Goal: Information Seeking & Learning: Learn about a topic

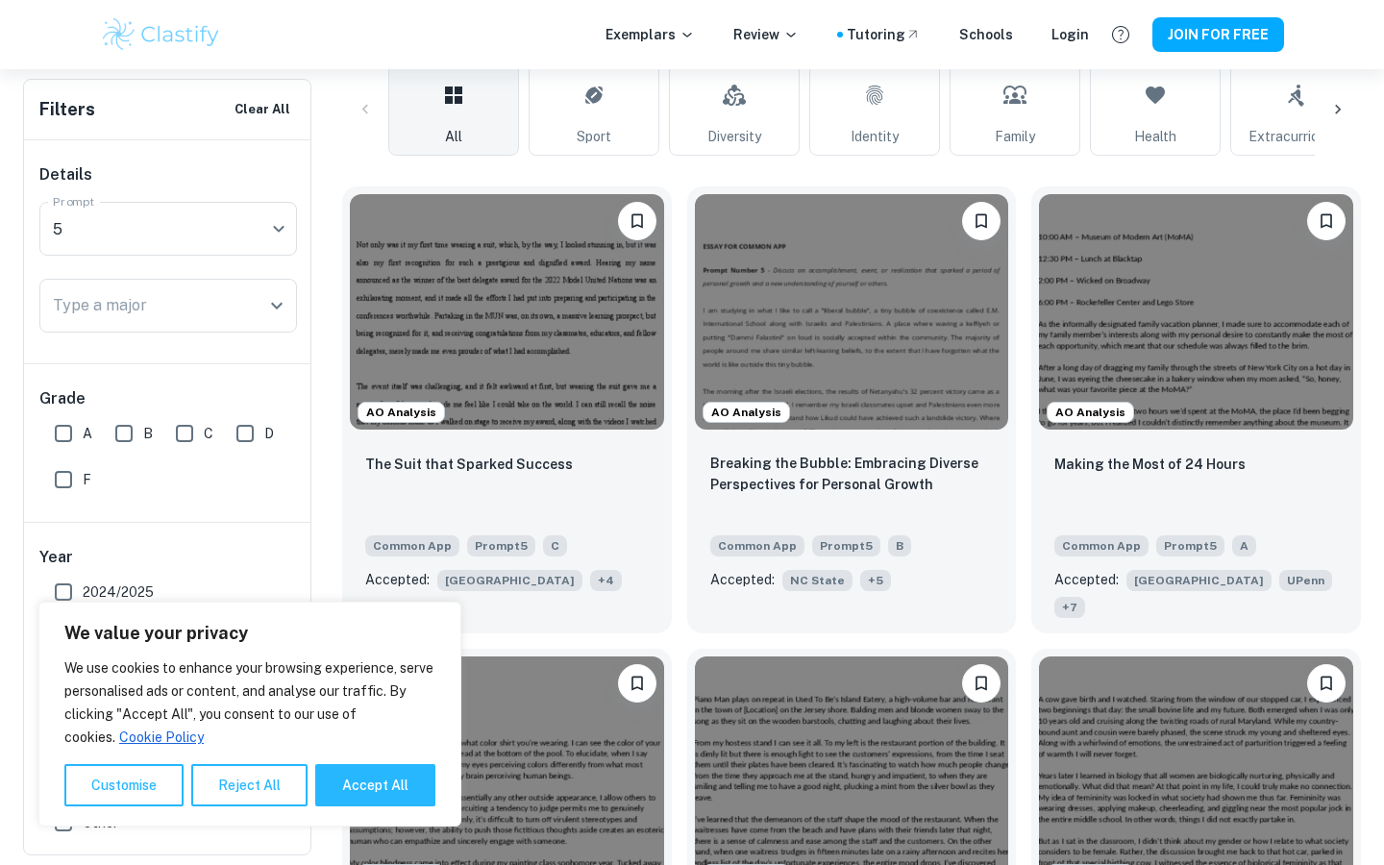
scroll to position [517, 0]
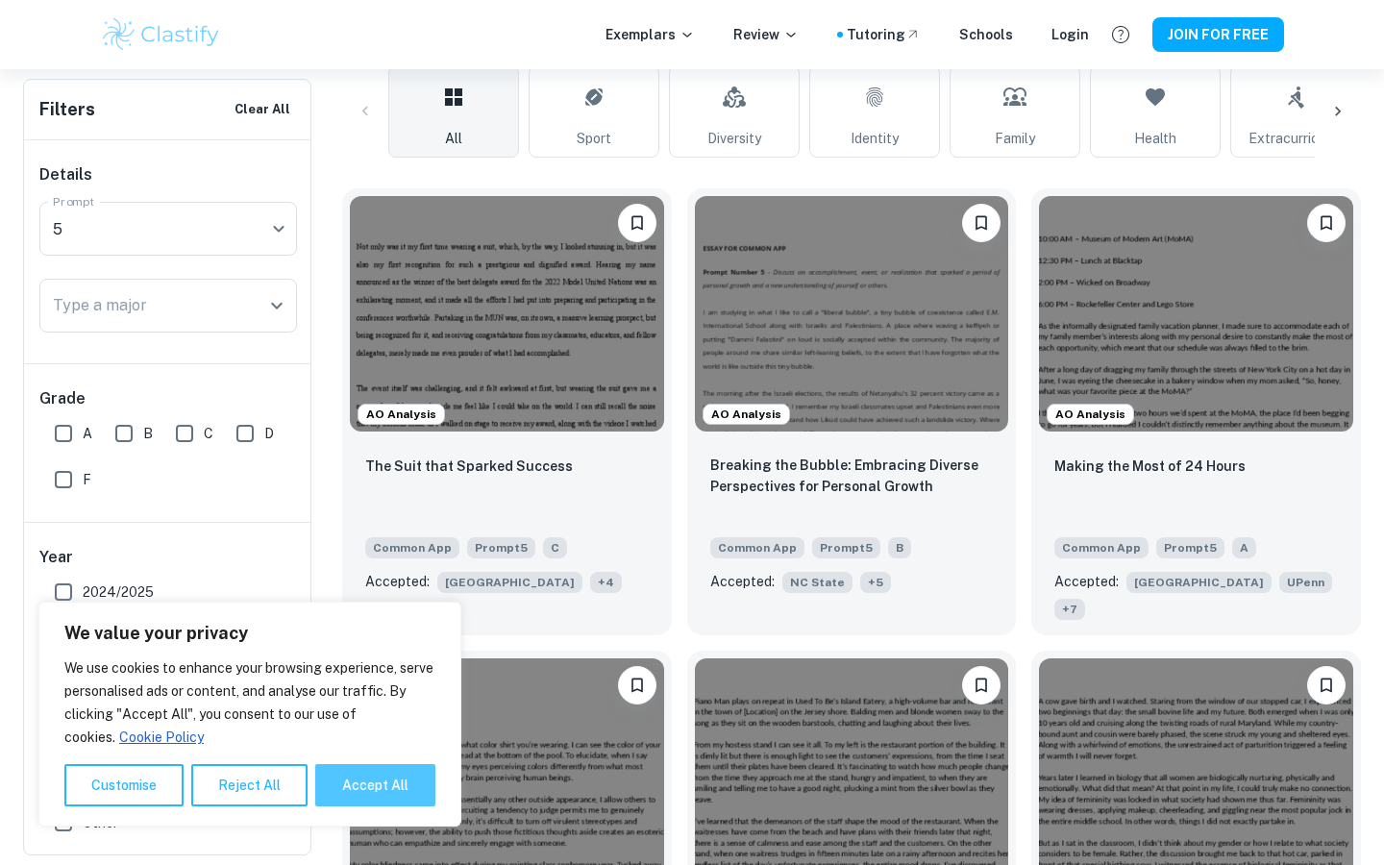
click at [354, 790] on button "Accept All" at bounding box center [375, 785] width 120 height 42
checkbox input "true"
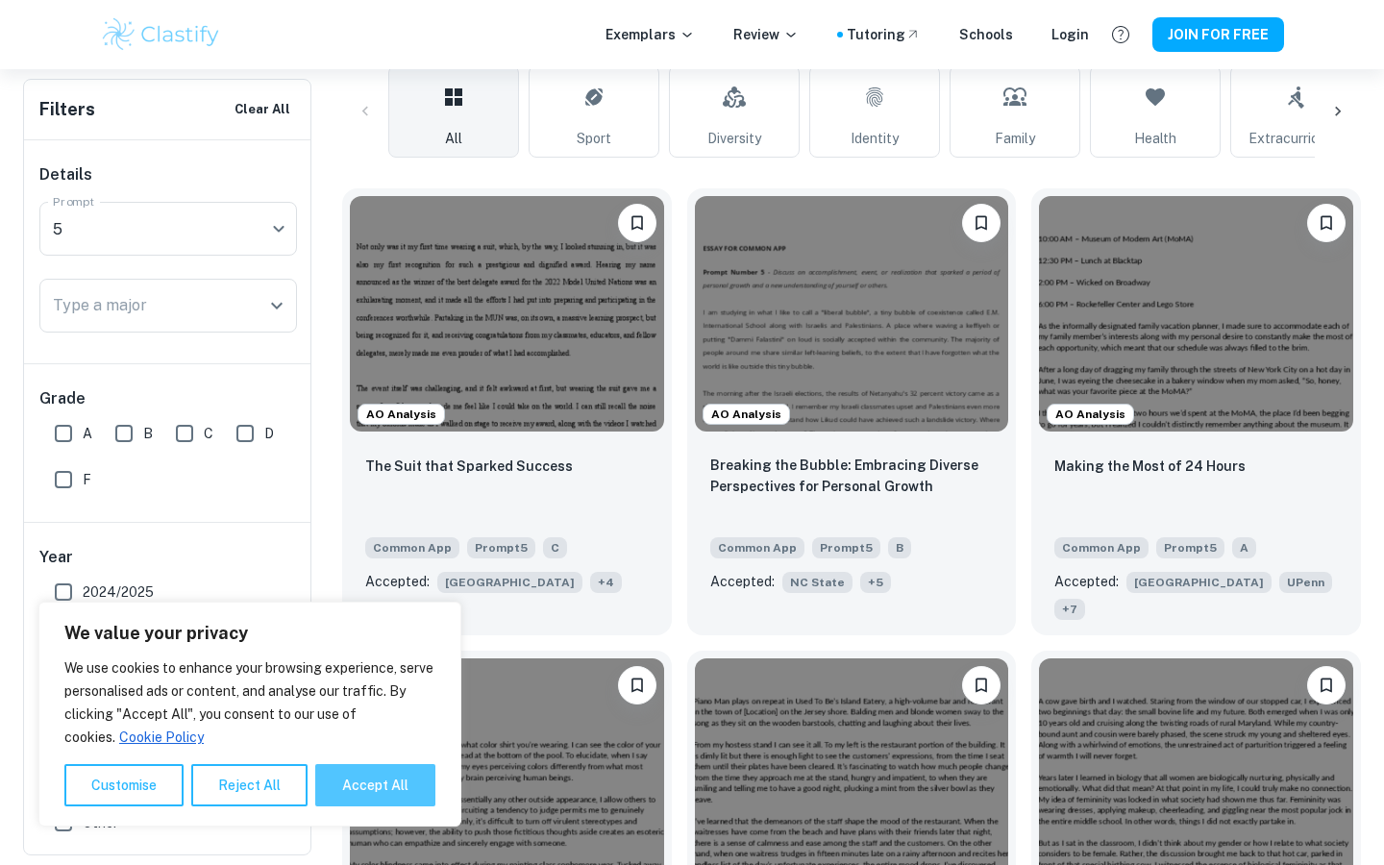
checkbox input "true"
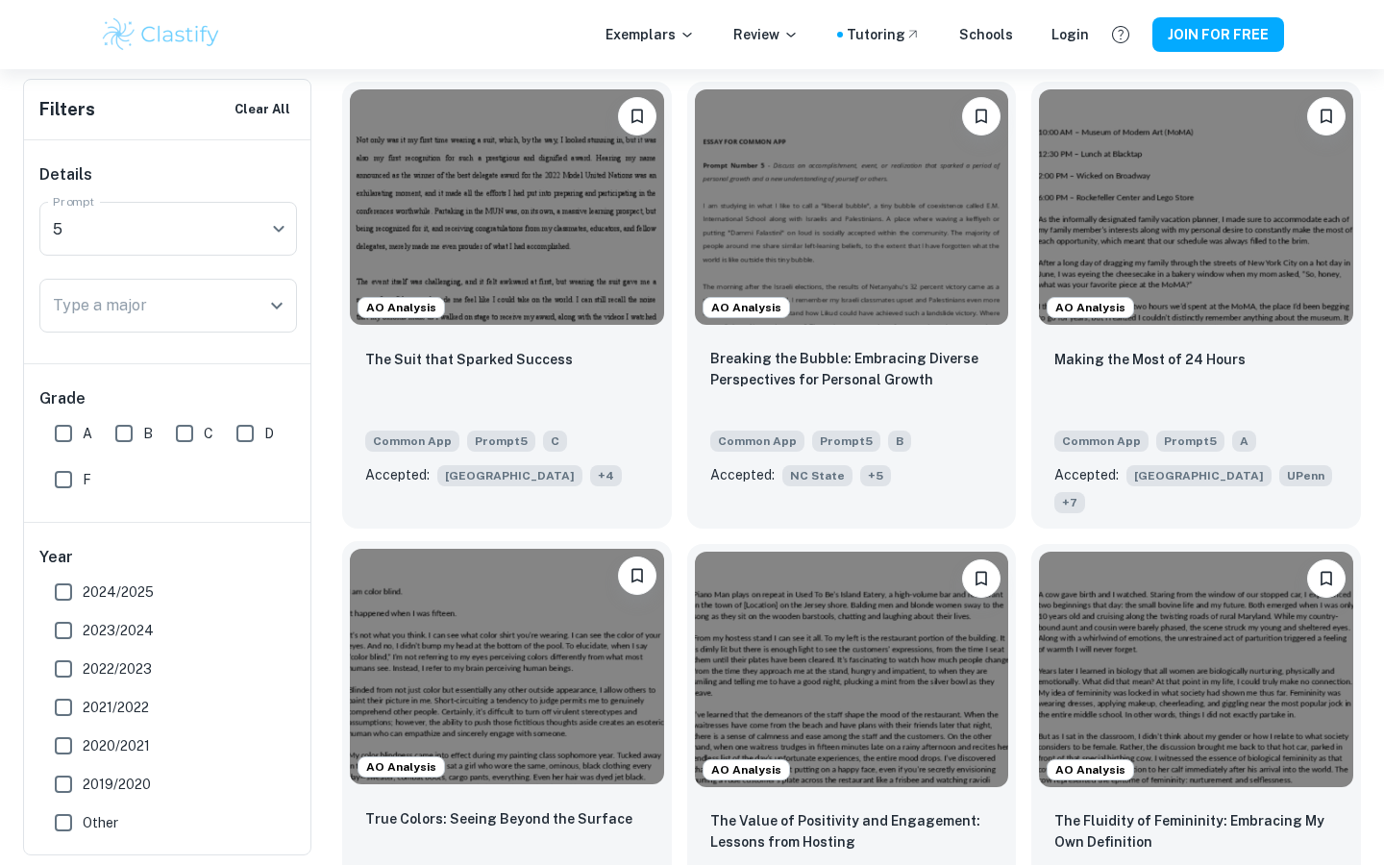
scroll to position [631, 0]
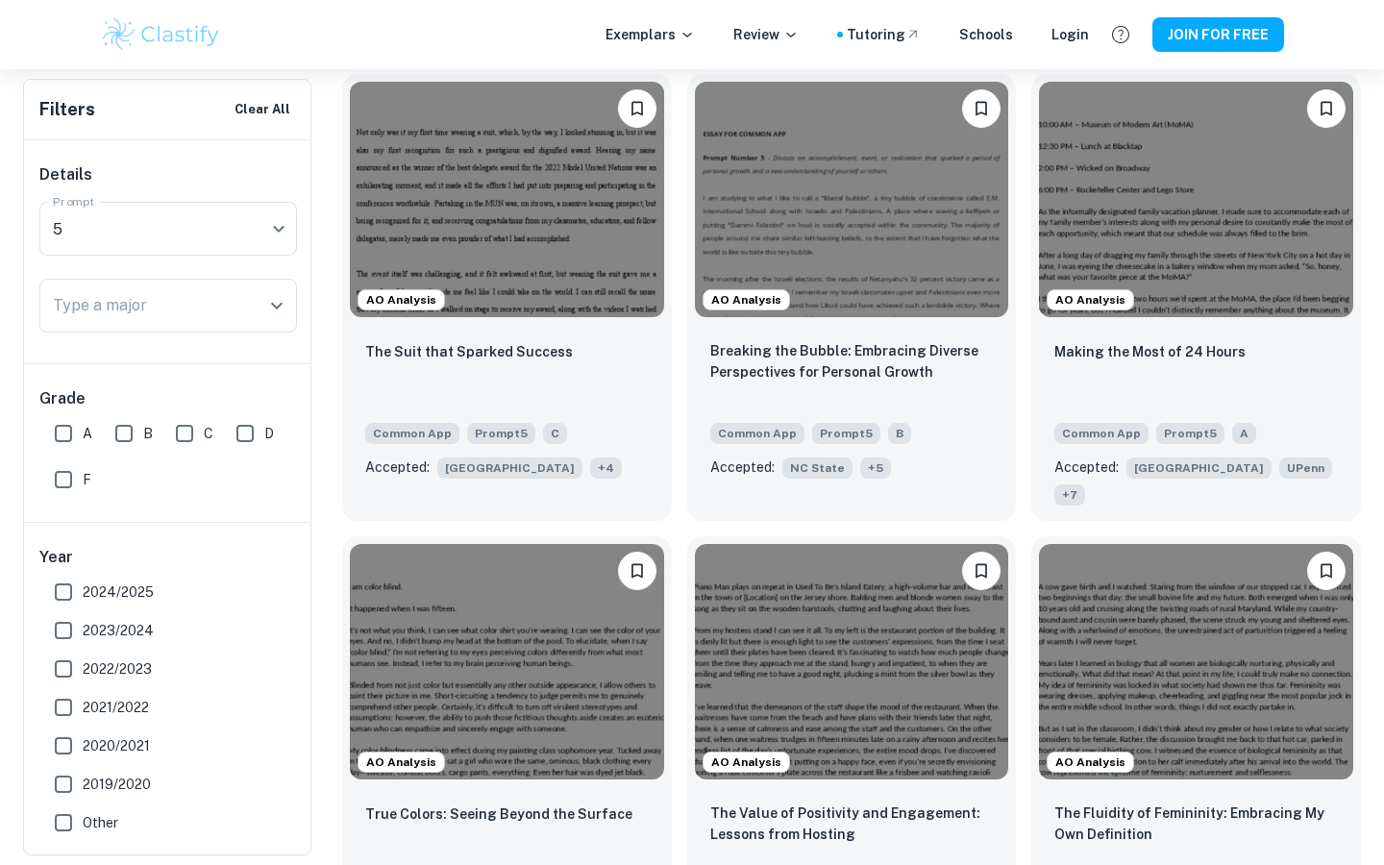
click at [134, 600] on span "2024/2025" at bounding box center [118, 591] width 71 height 21
click at [83, 600] on input "2024/2025" at bounding box center [63, 592] width 38 height 38
checkbox input "true"
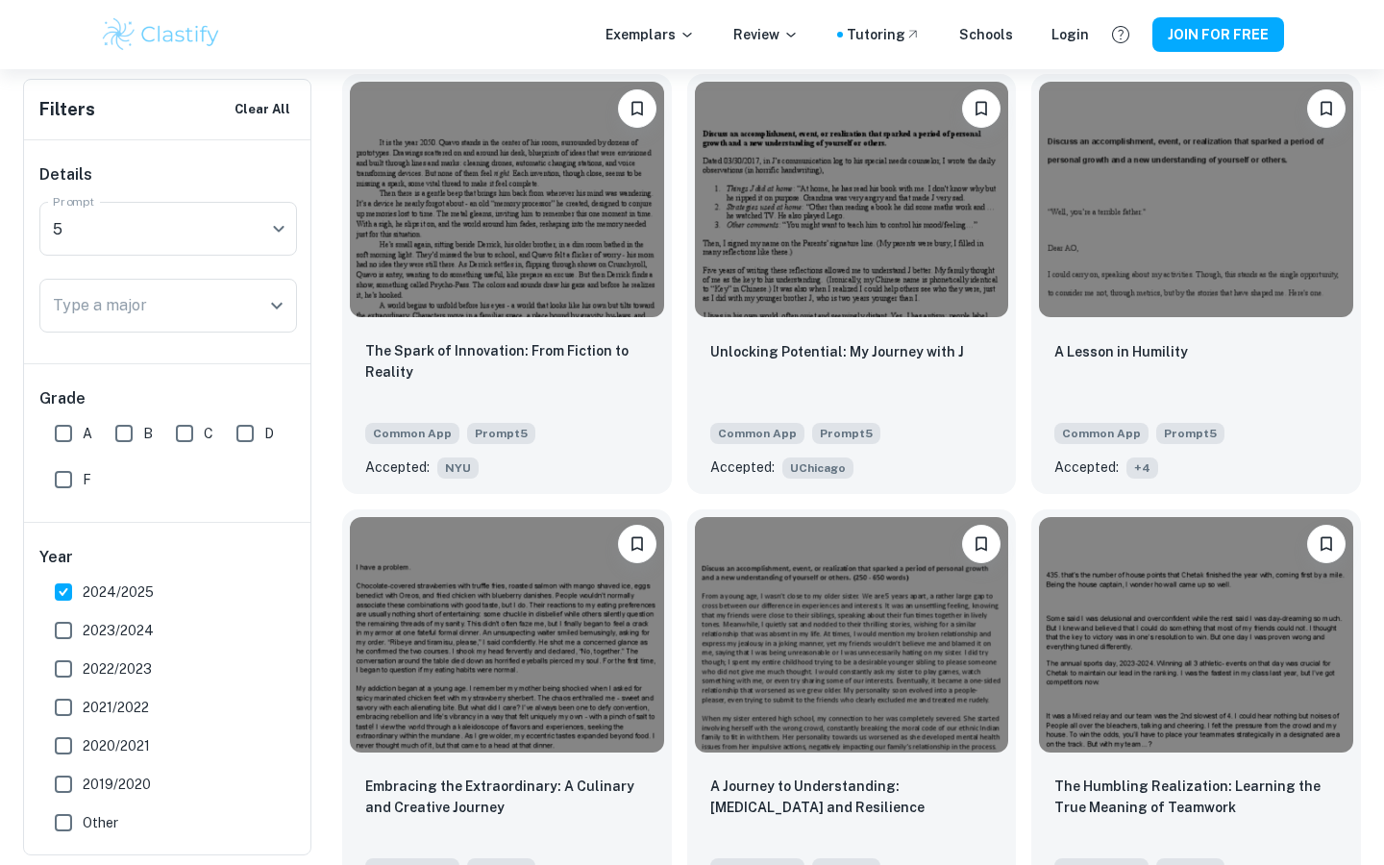
click at [137, 631] on span "2023/2024" at bounding box center [118, 630] width 71 height 21
click at [83, 631] on input "2023/2024" at bounding box center [63, 630] width 38 height 38
checkbox input "true"
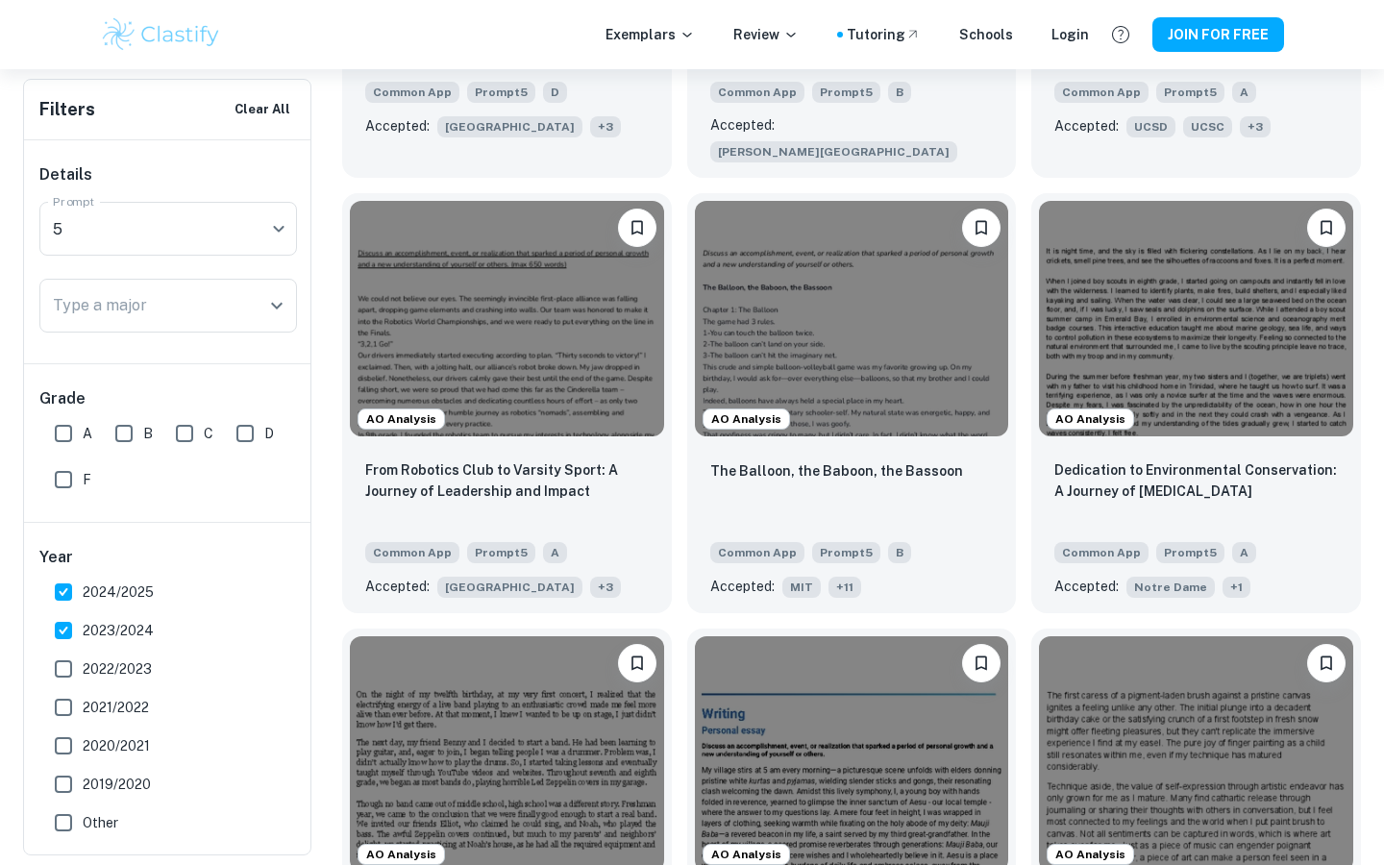
scroll to position [2768, 0]
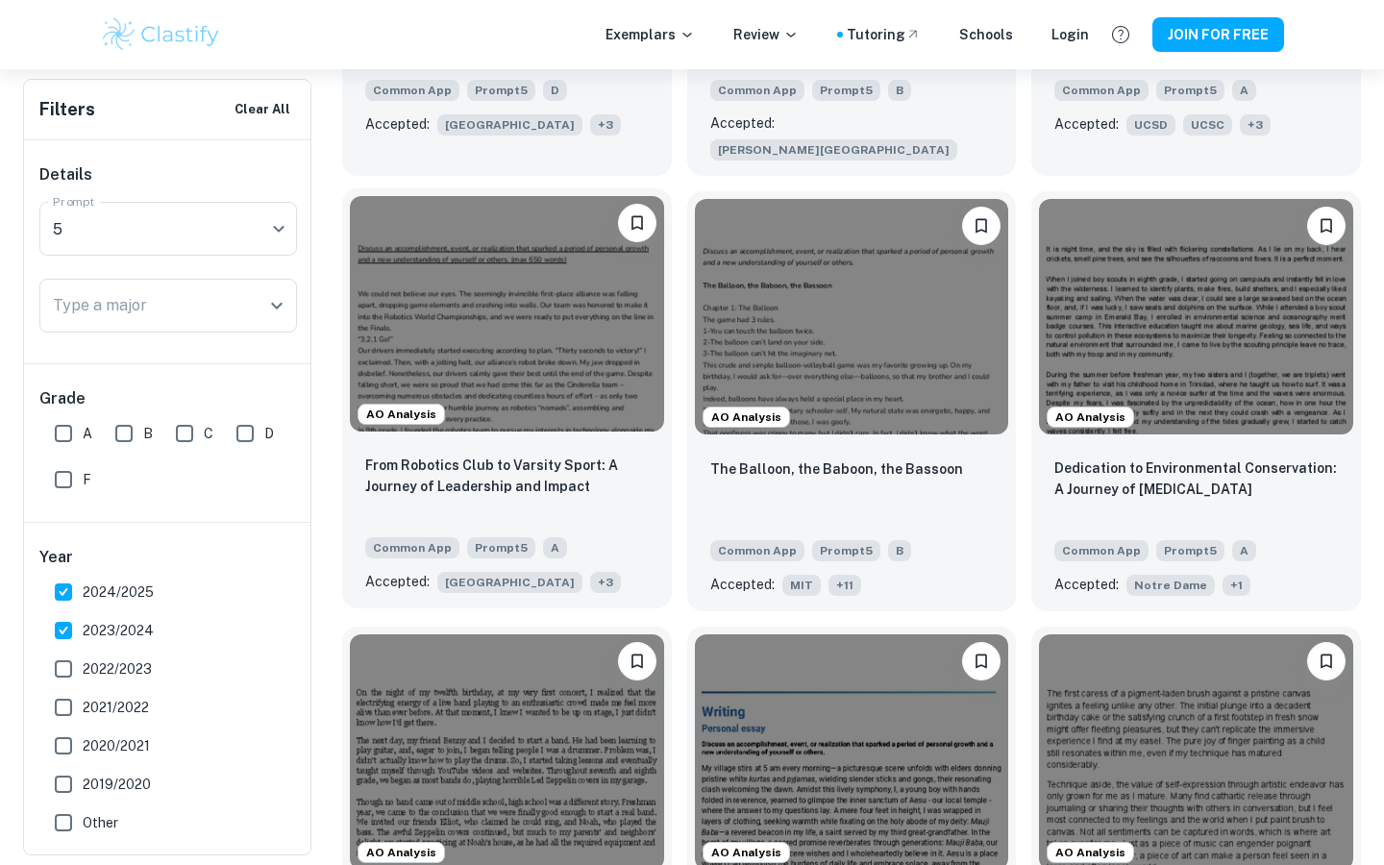
click at [561, 274] on img at bounding box center [507, 313] width 314 height 235
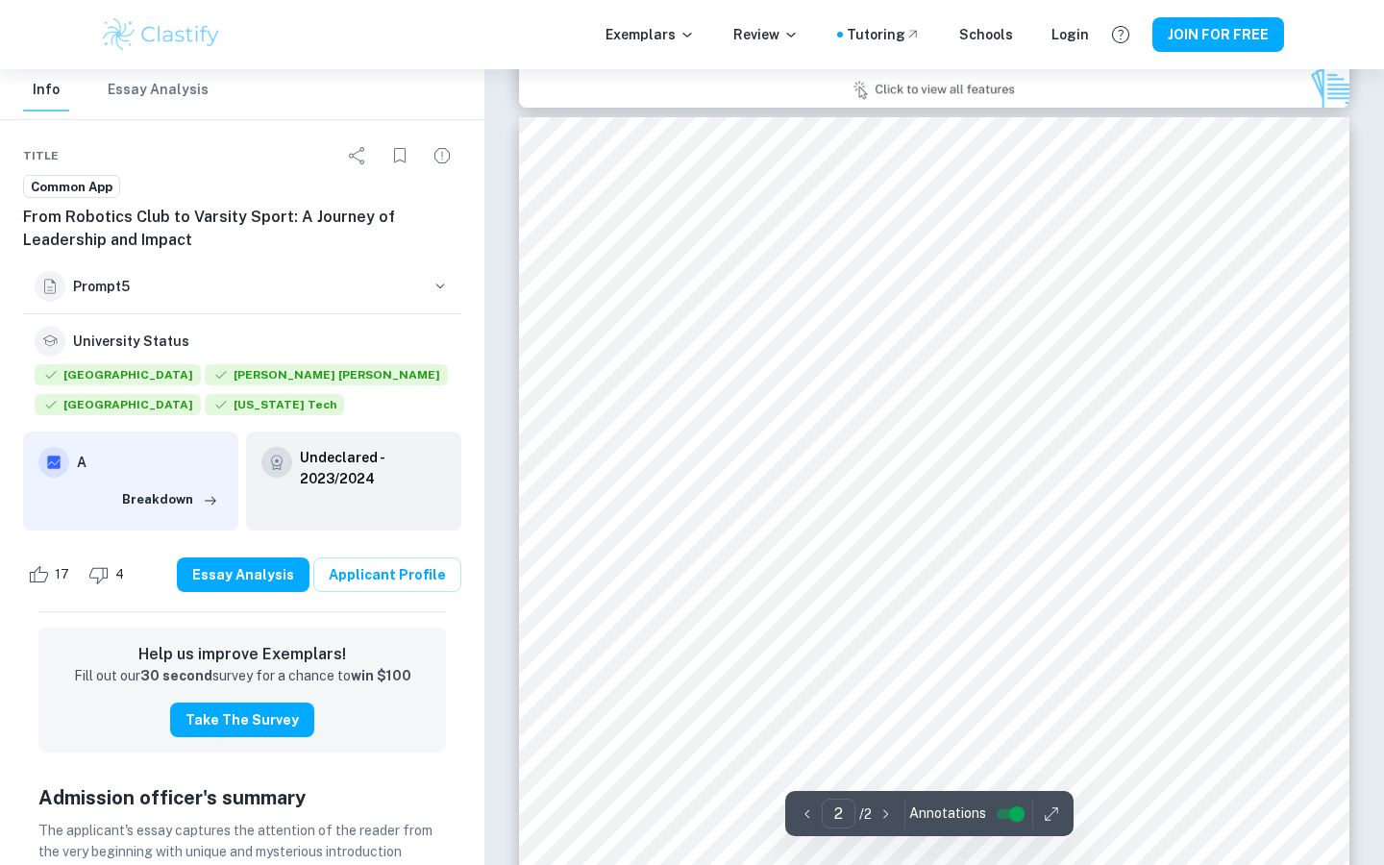
scroll to position [1297, 0]
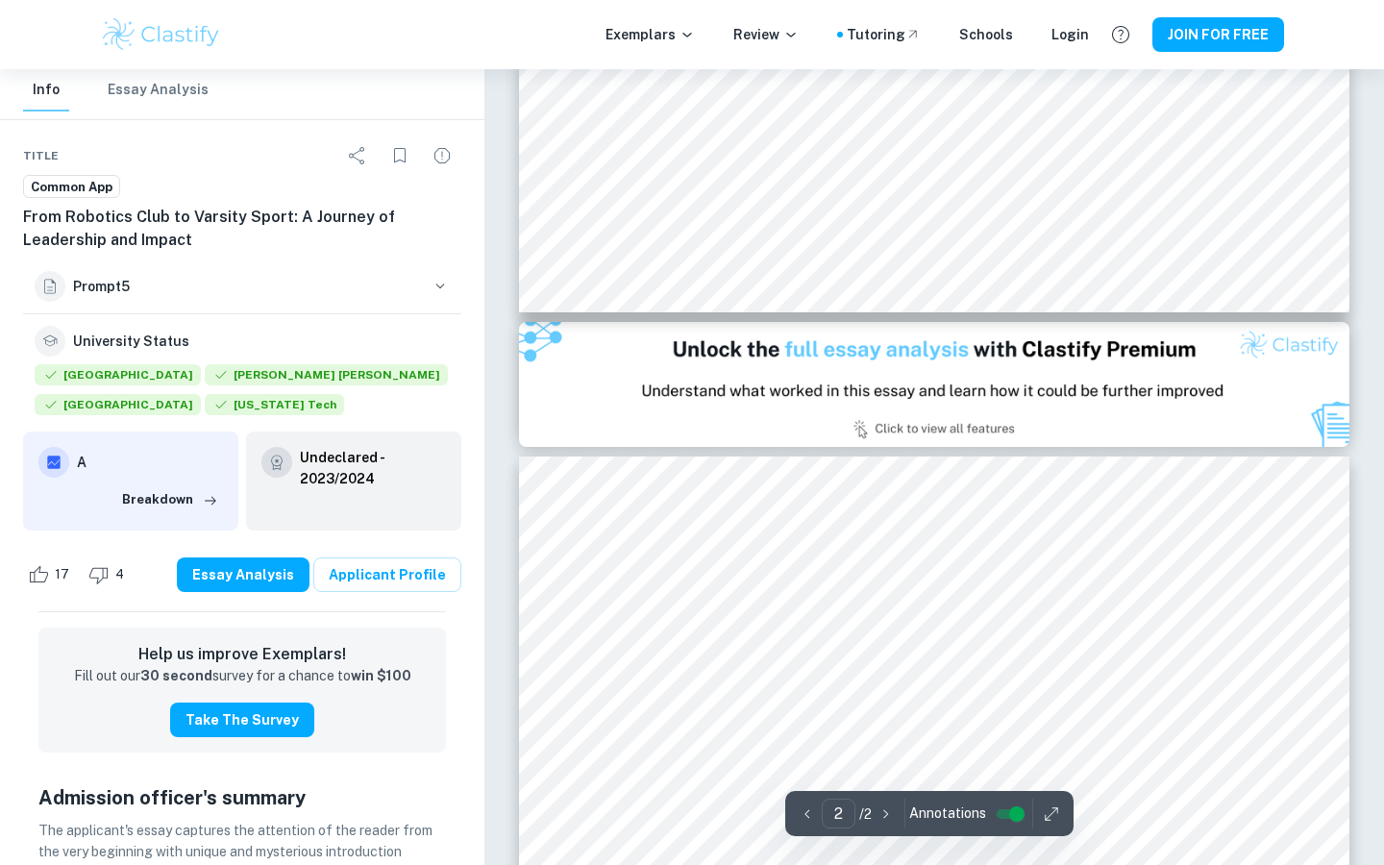
type input "1"
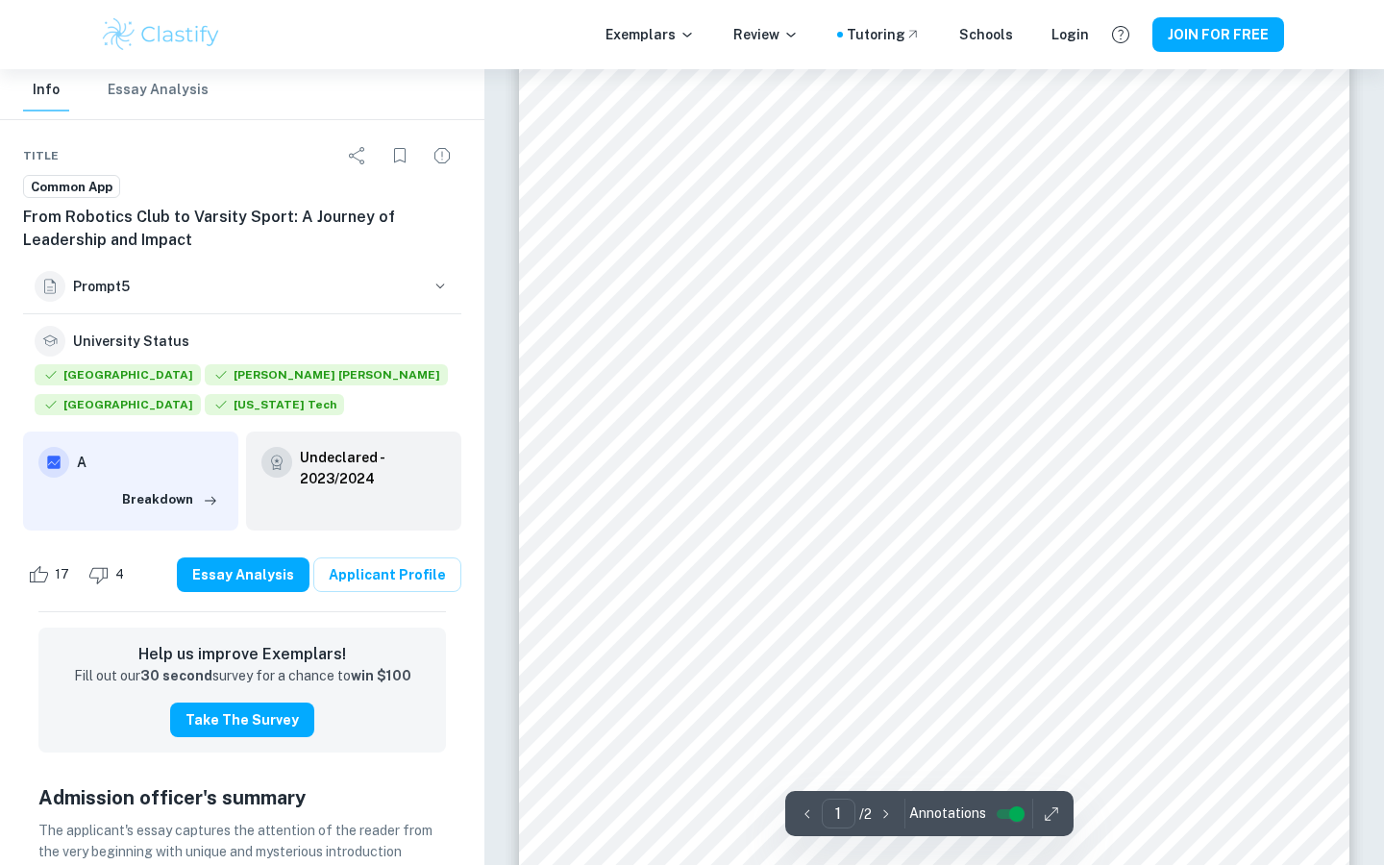
scroll to position [0, 0]
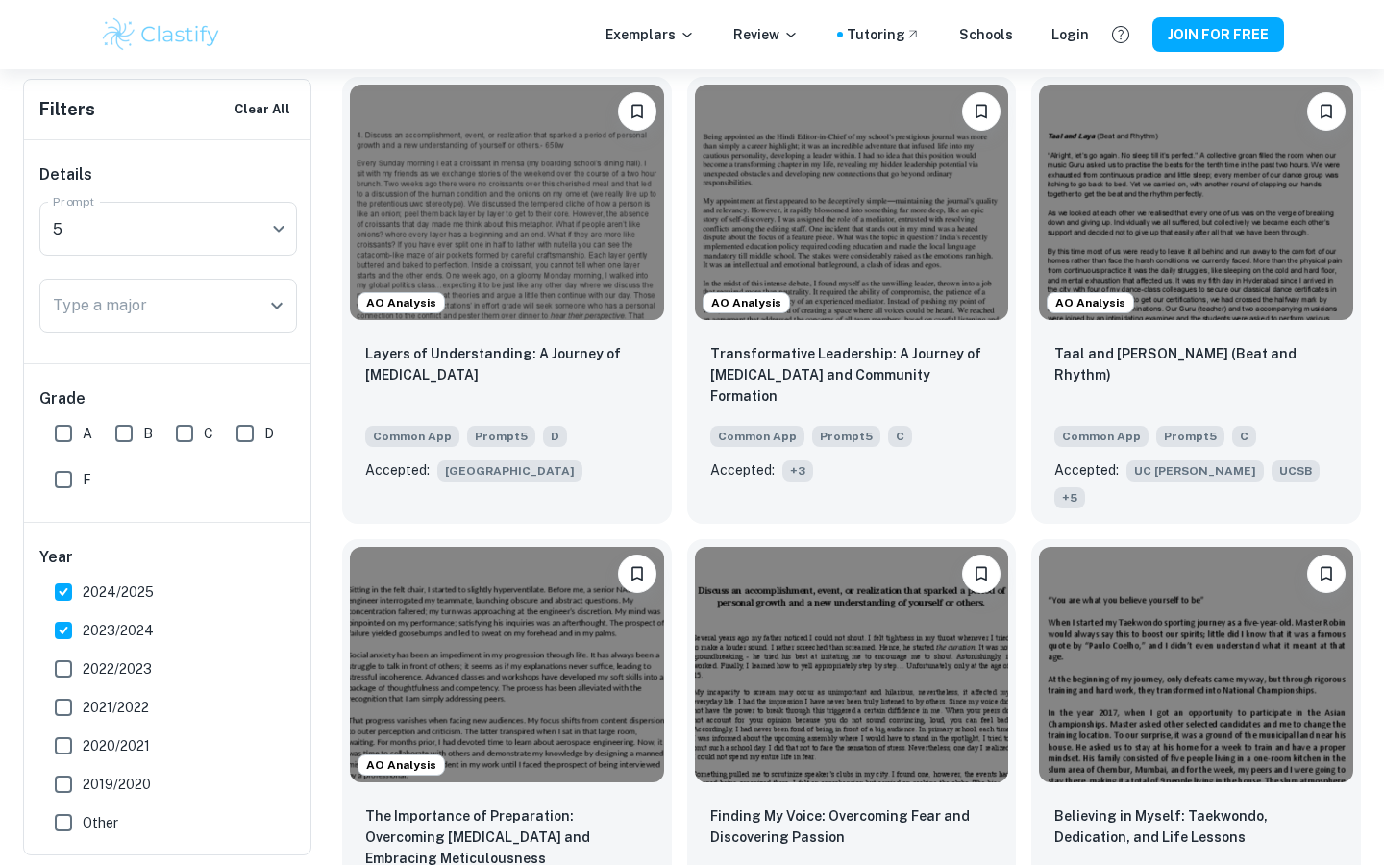
scroll to position [5089, 0]
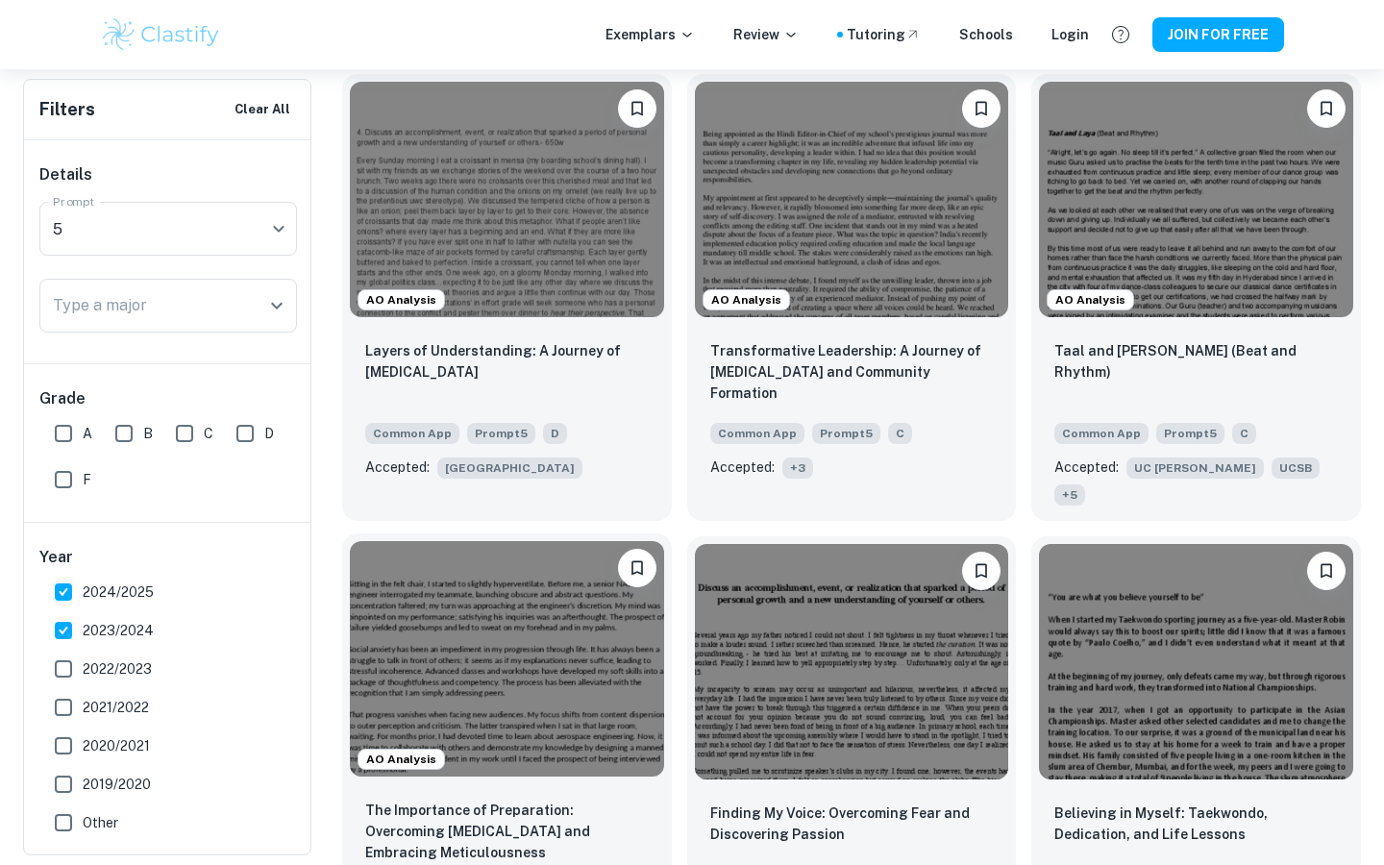
click at [604, 541] on img at bounding box center [507, 658] width 314 height 235
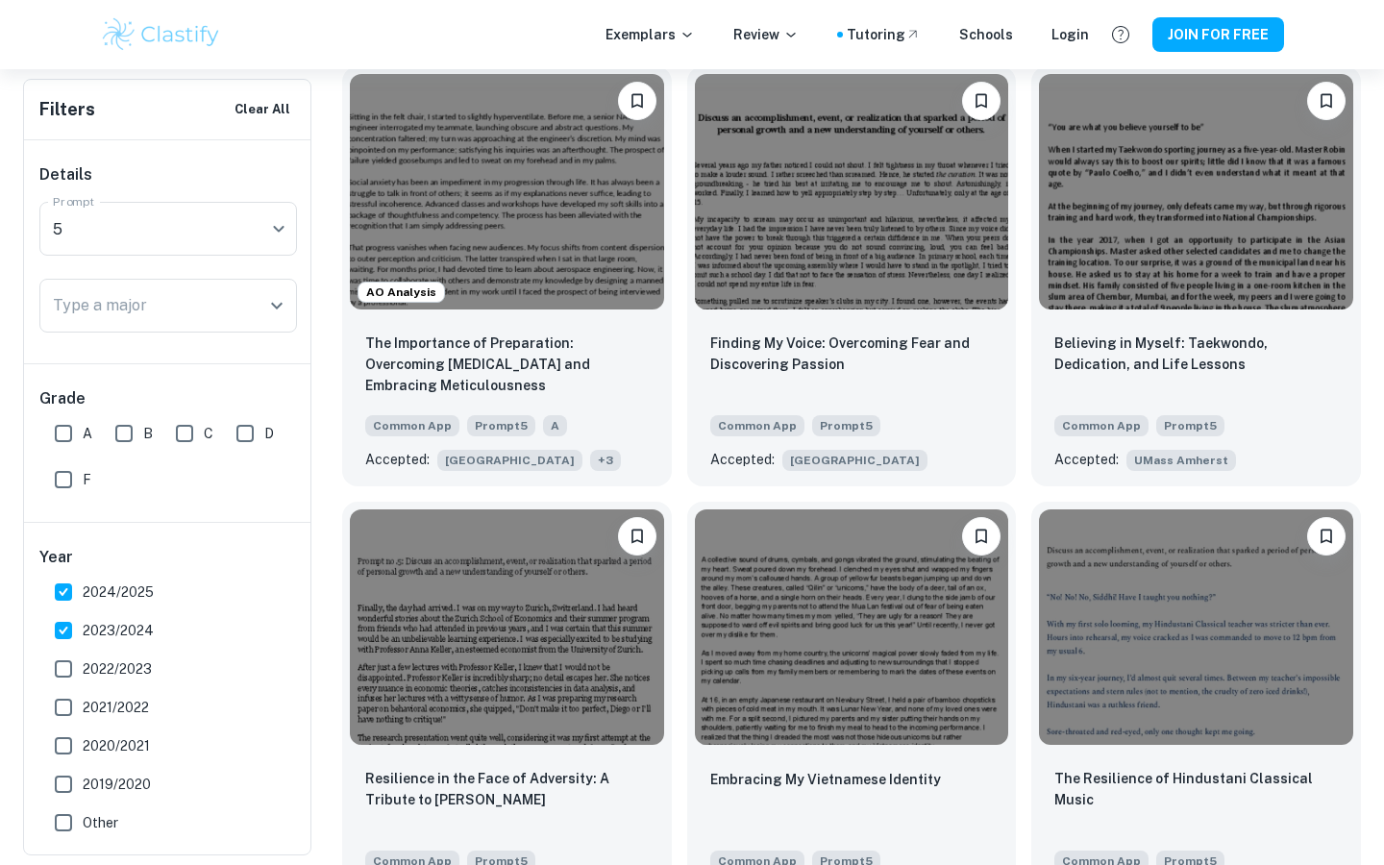
scroll to position [5563, 0]
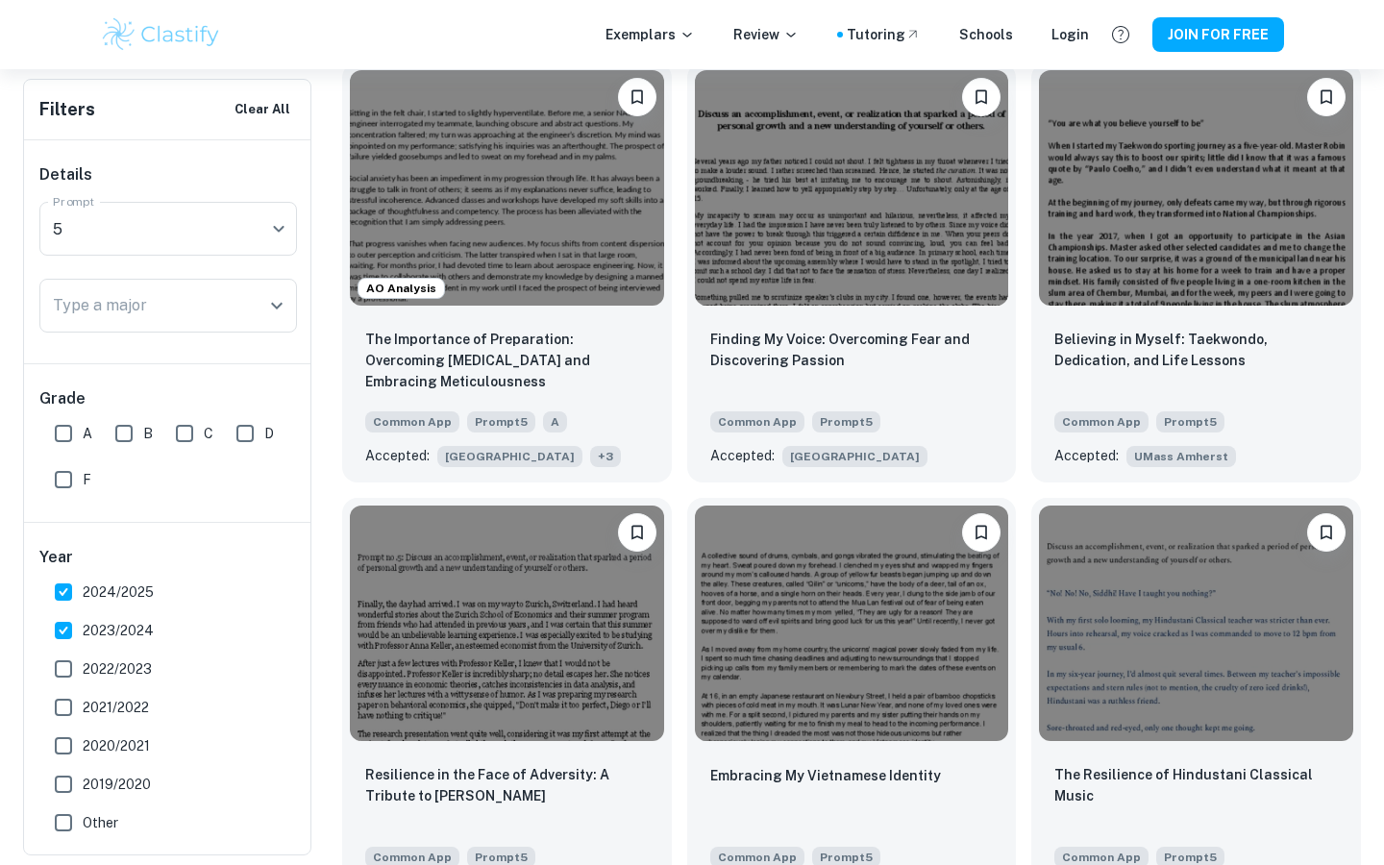
click at [64, 442] on input "A" at bounding box center [63, 433] width 38 height 38
checkbox input "true"
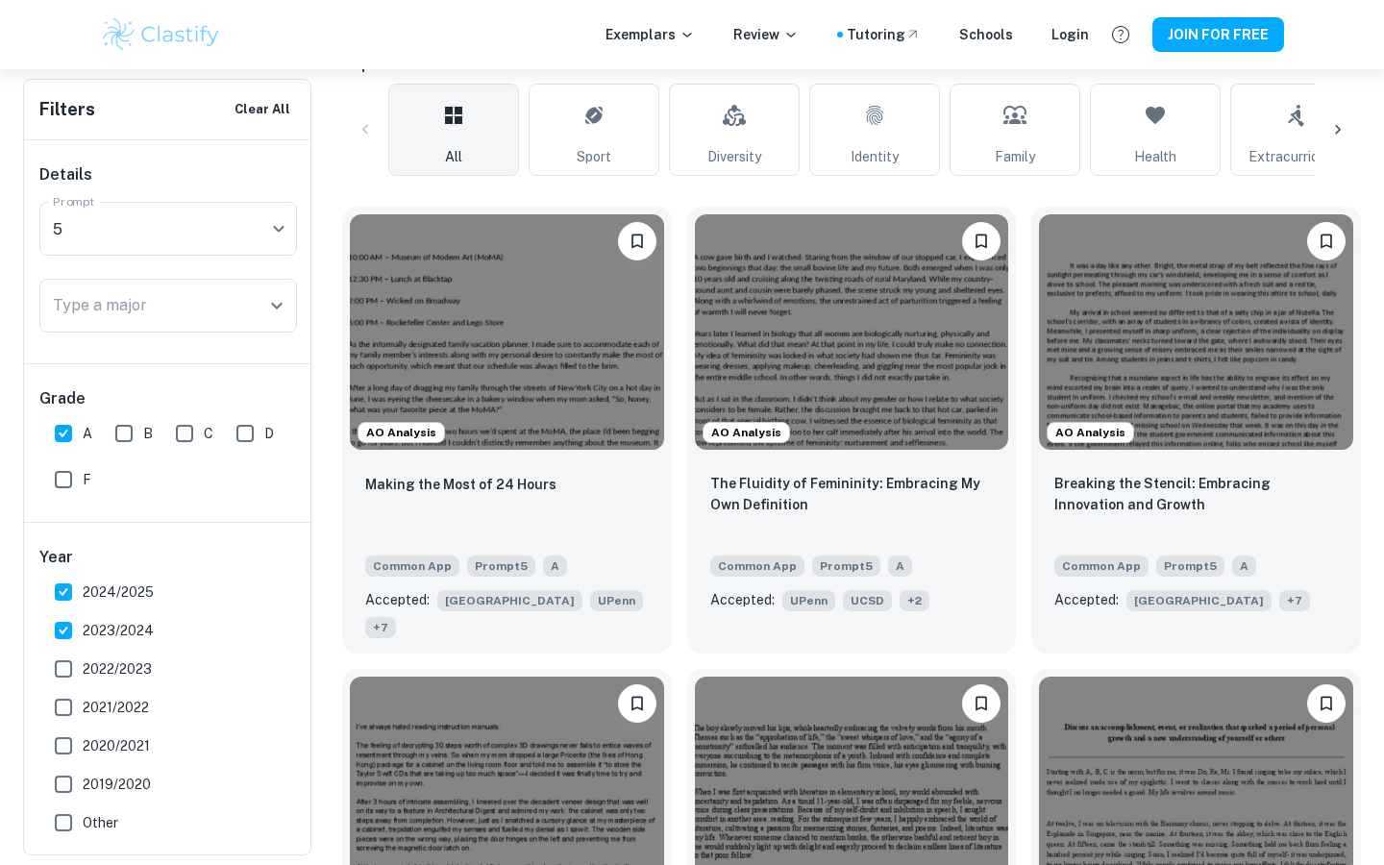
scroll to position [503, 0]
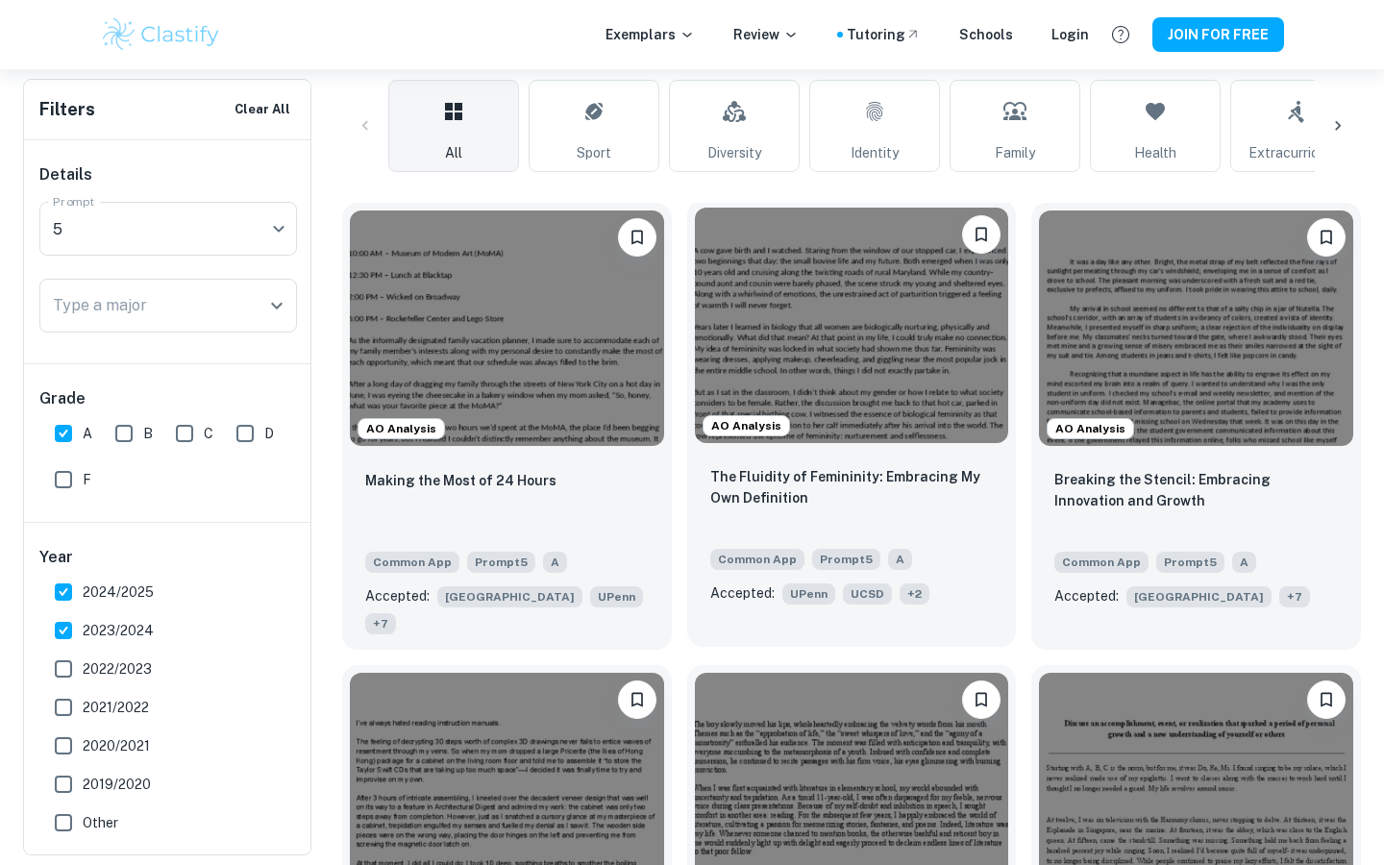
click at [766, 316] on img at bounding box center [852, 325] width 314 height 235
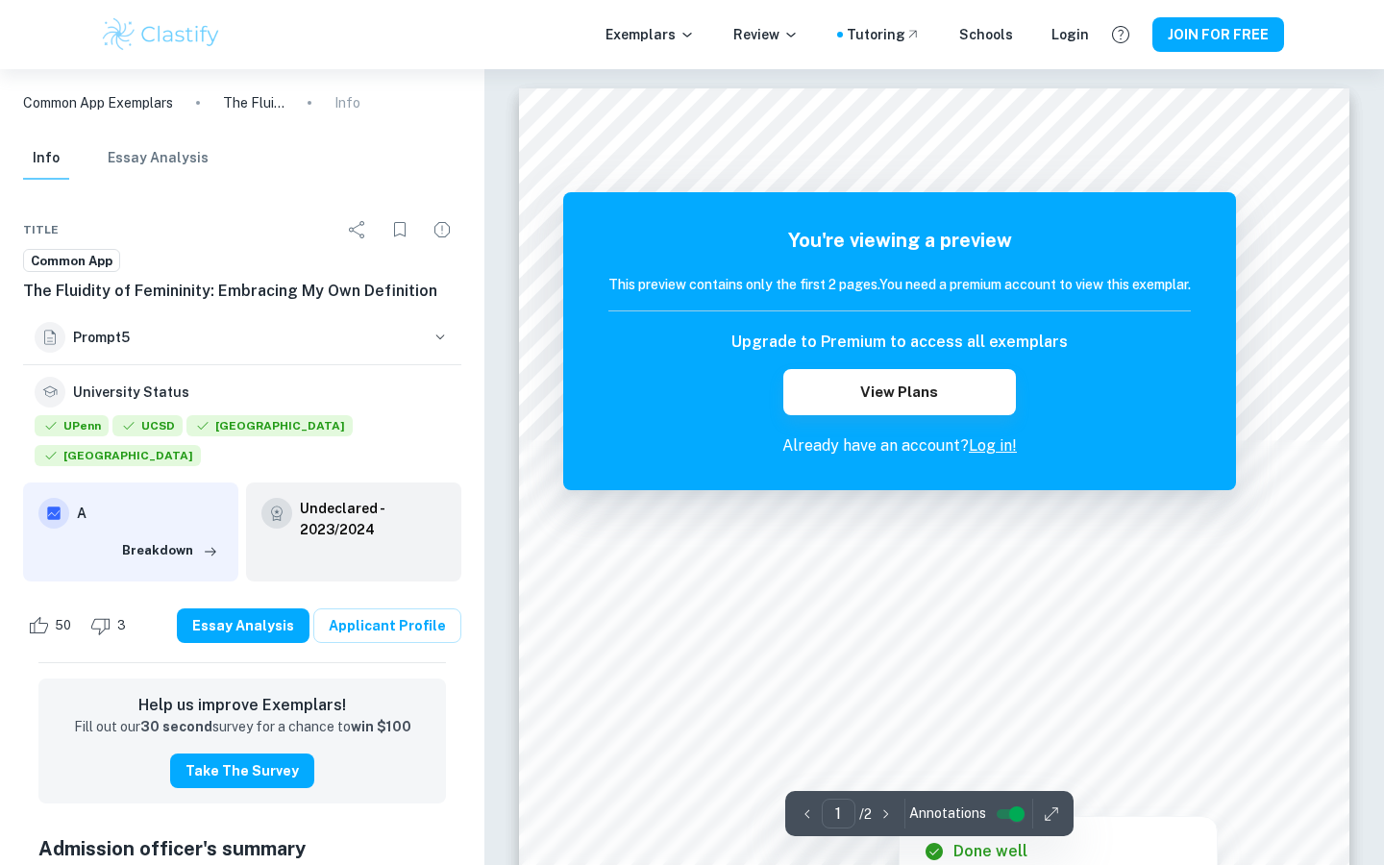
click at [1021, 822] on input "controlled" at bounding box center [1016, 814] width 69 height 23
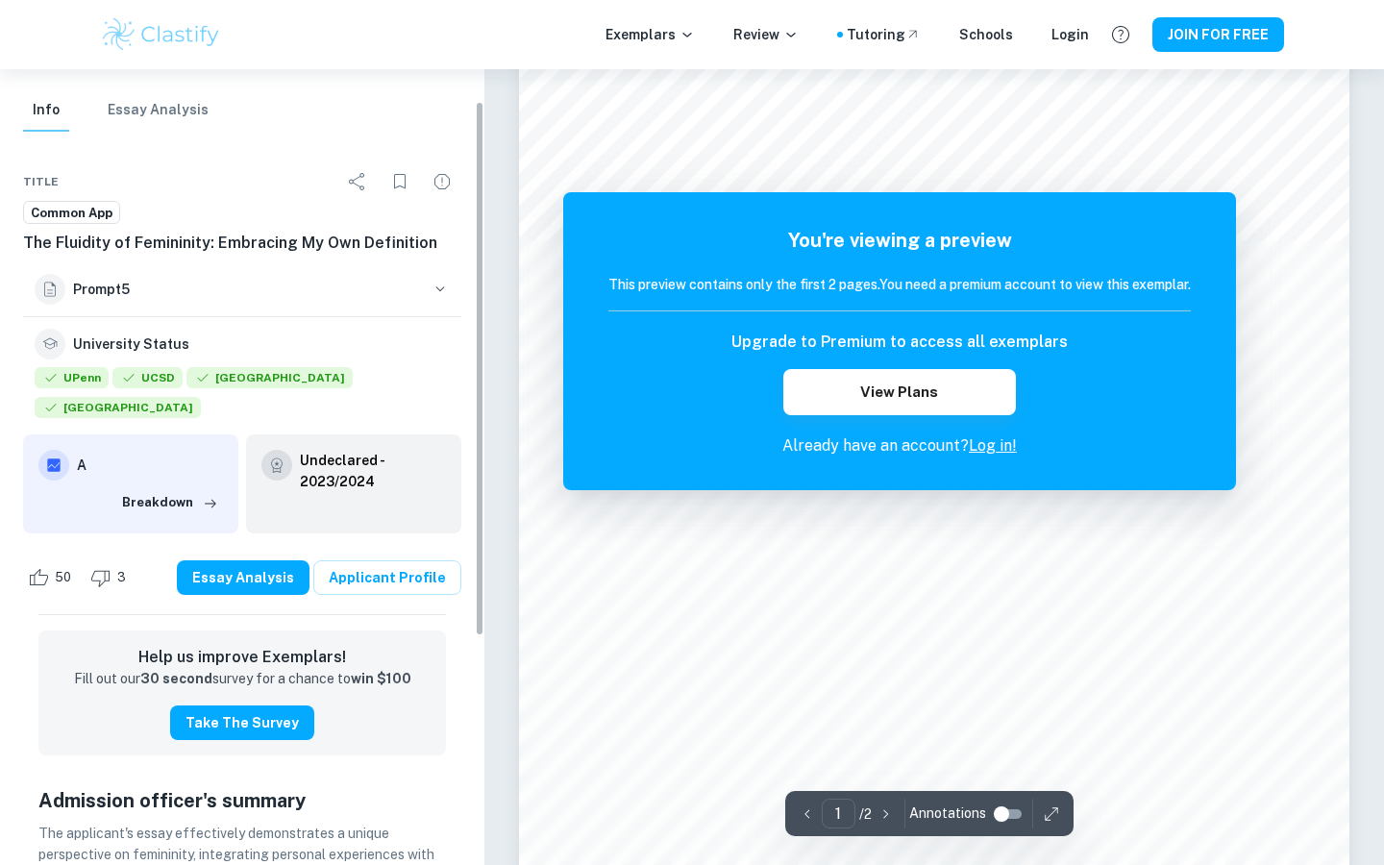
scroll to position [199, 0]
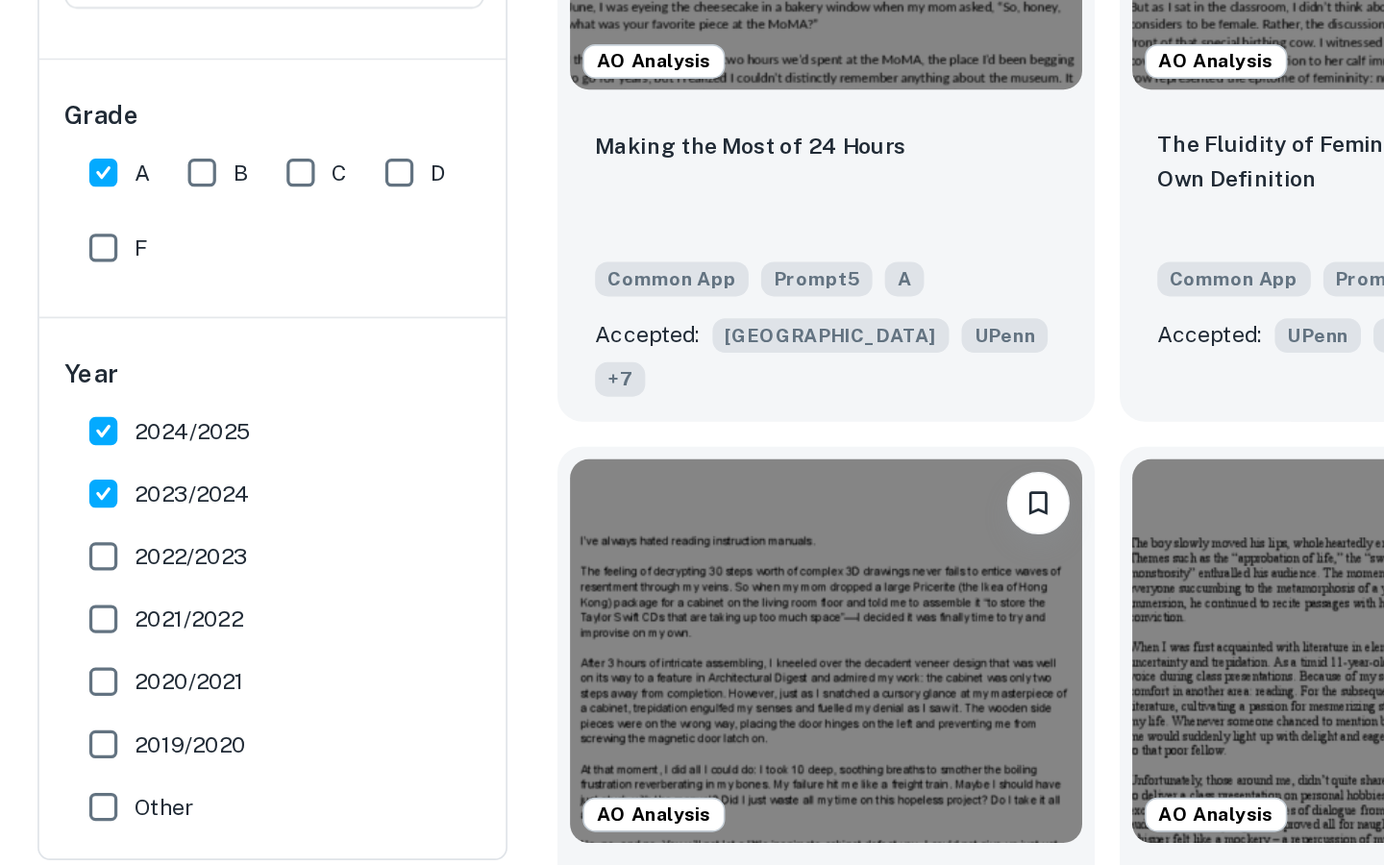
scroll to position [581, 0]
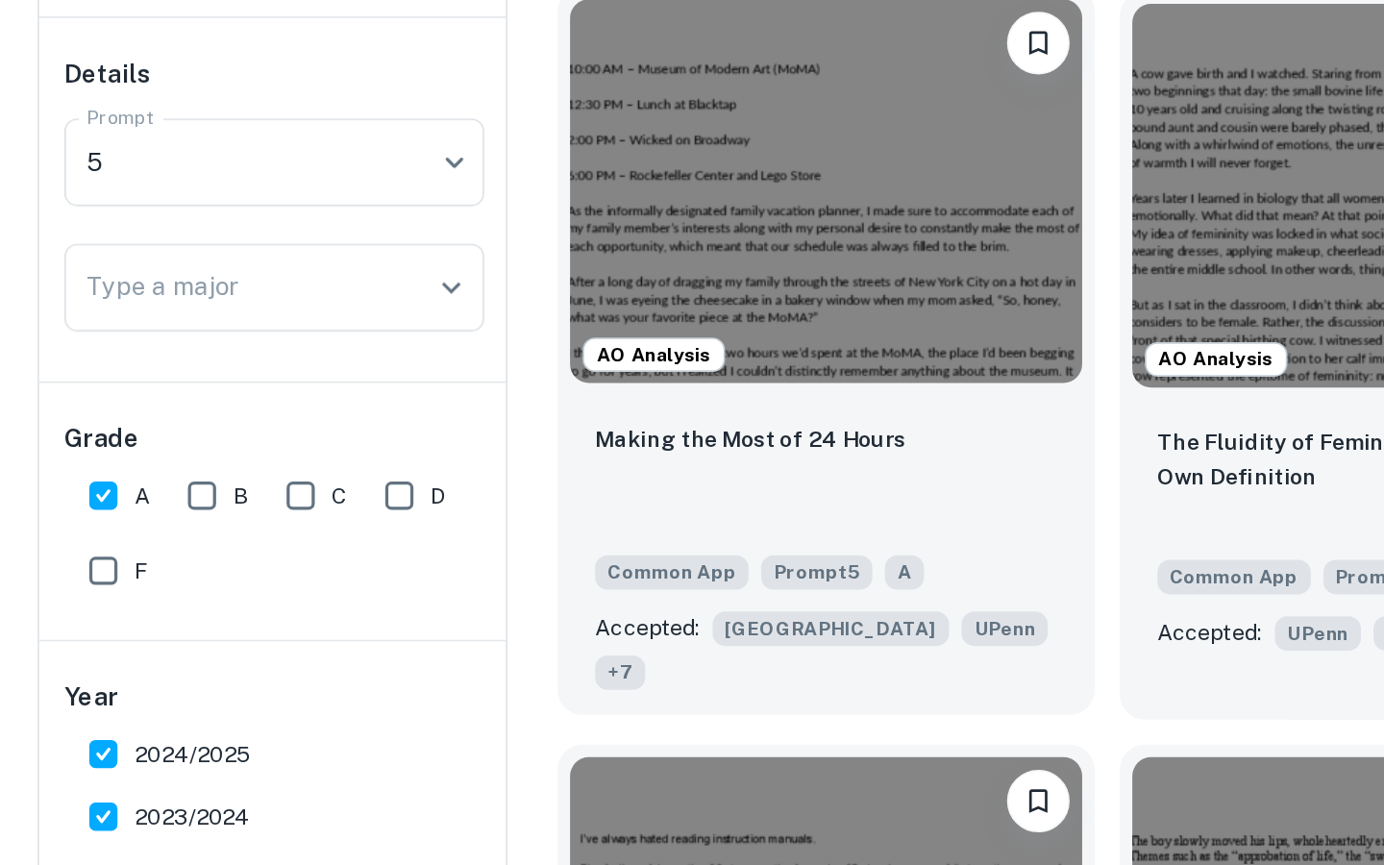
click at [542, 258] on img at bounding box center [507, 246] width 314 height 235
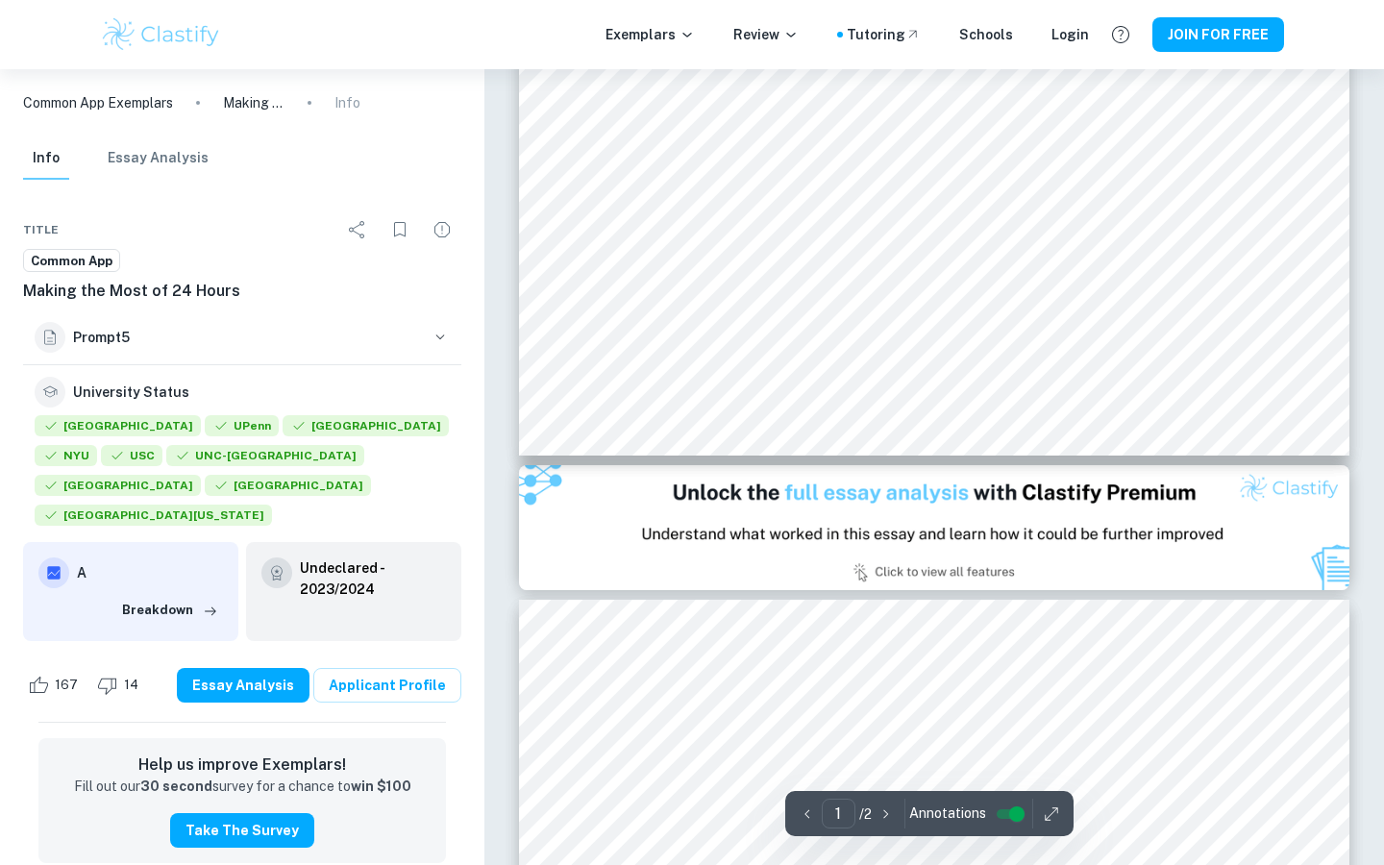
scroll to position [808, 0]
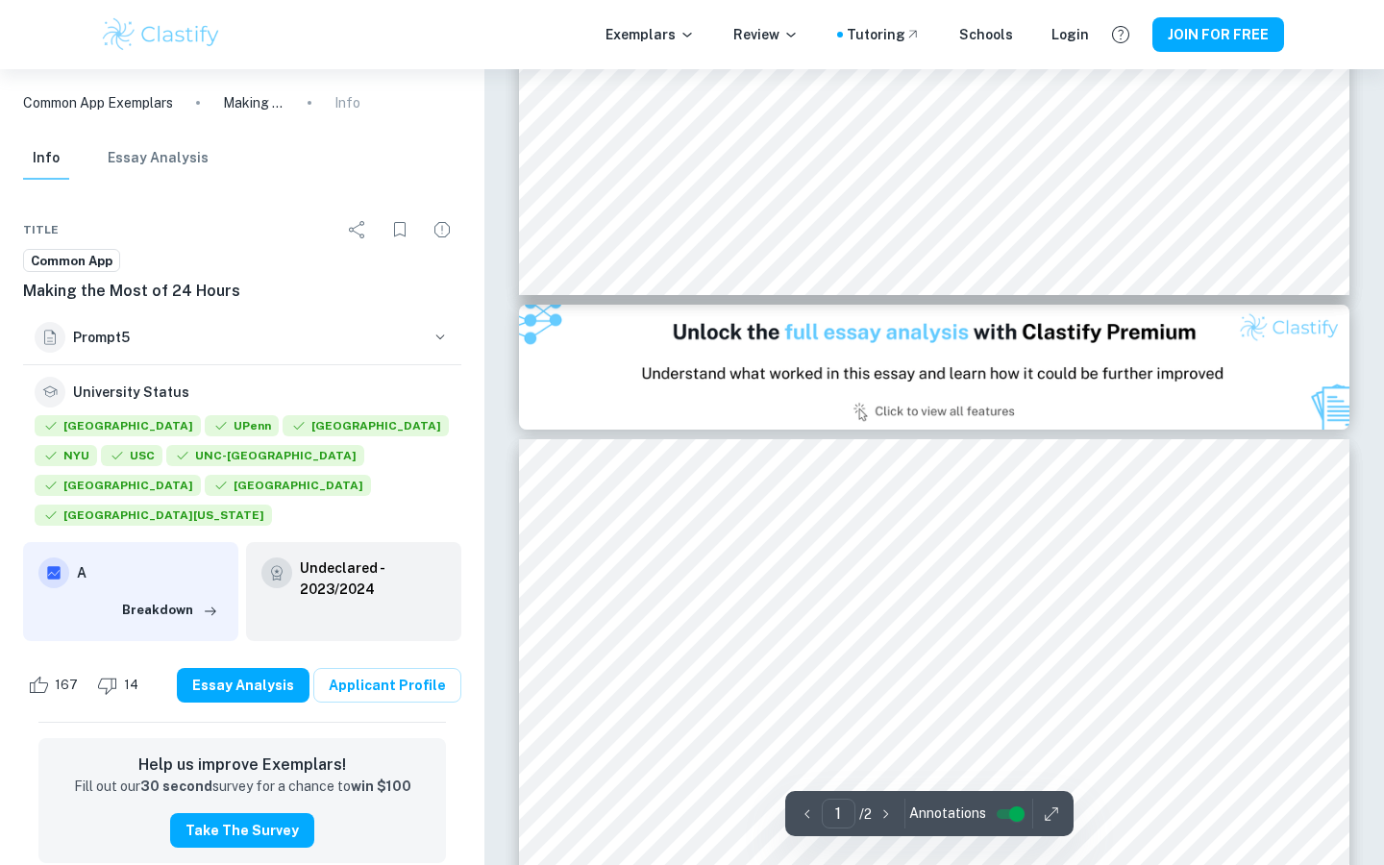
type input "2"
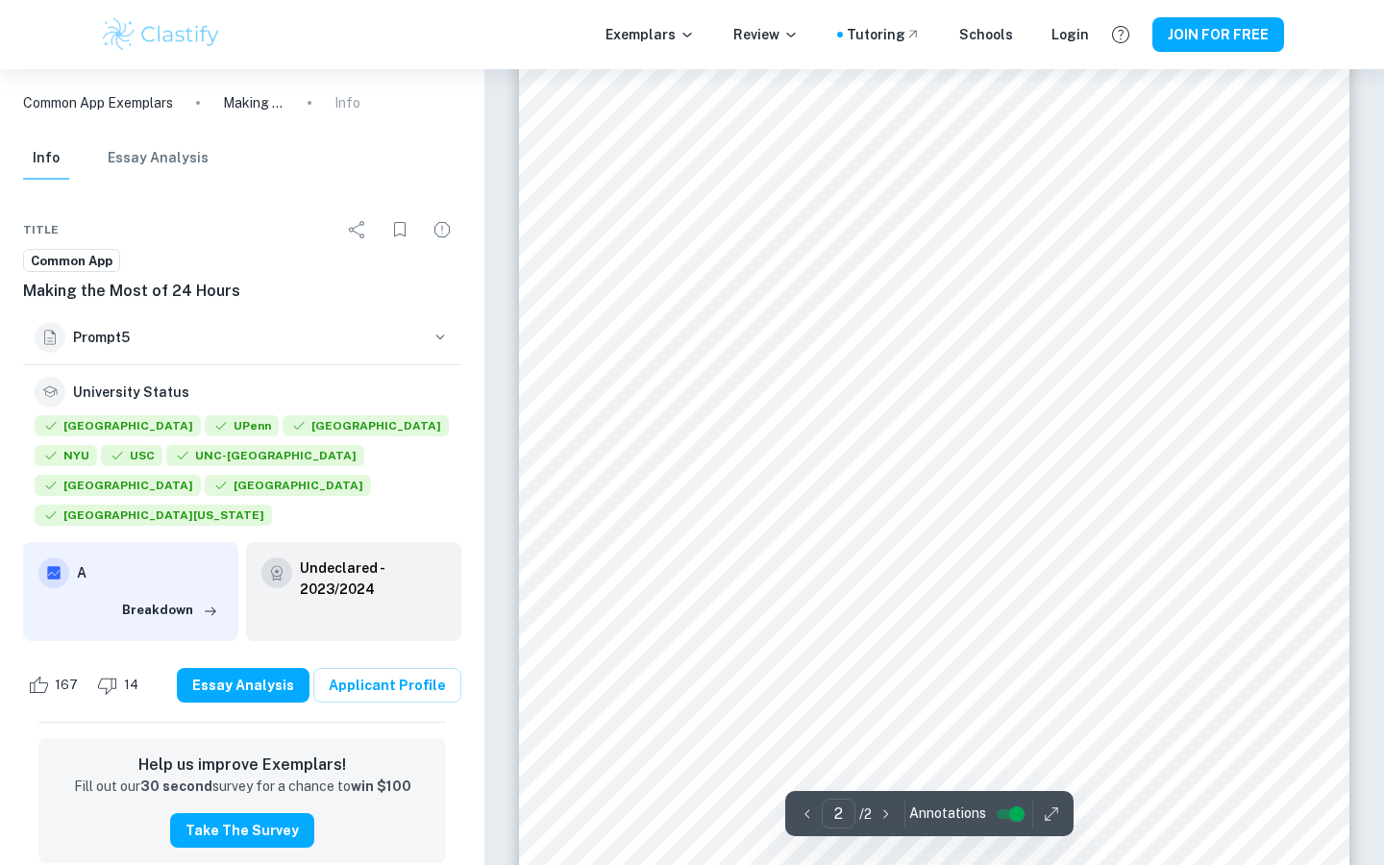
scroll to position [1553, 0]
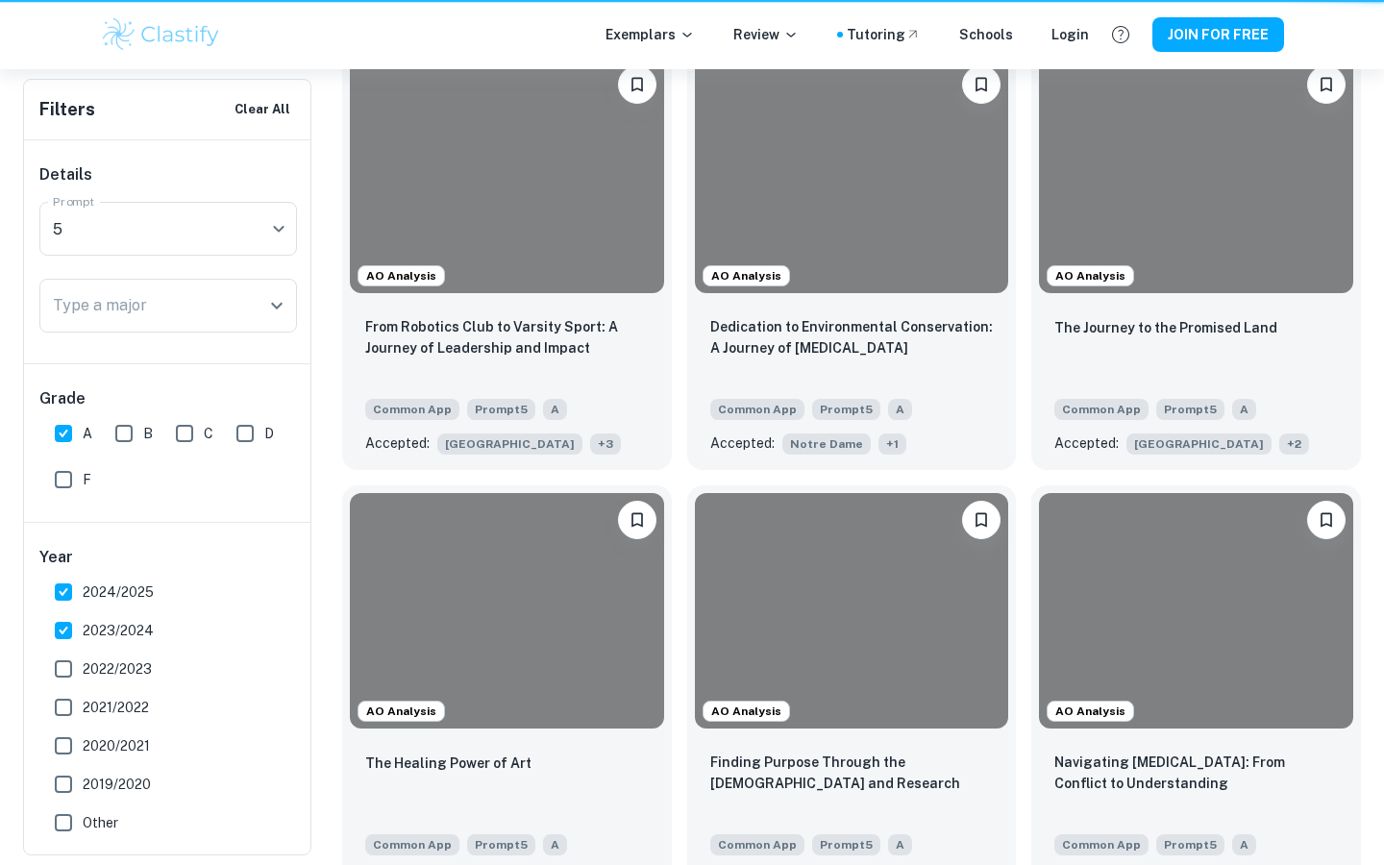
scroll to position [581, 0]
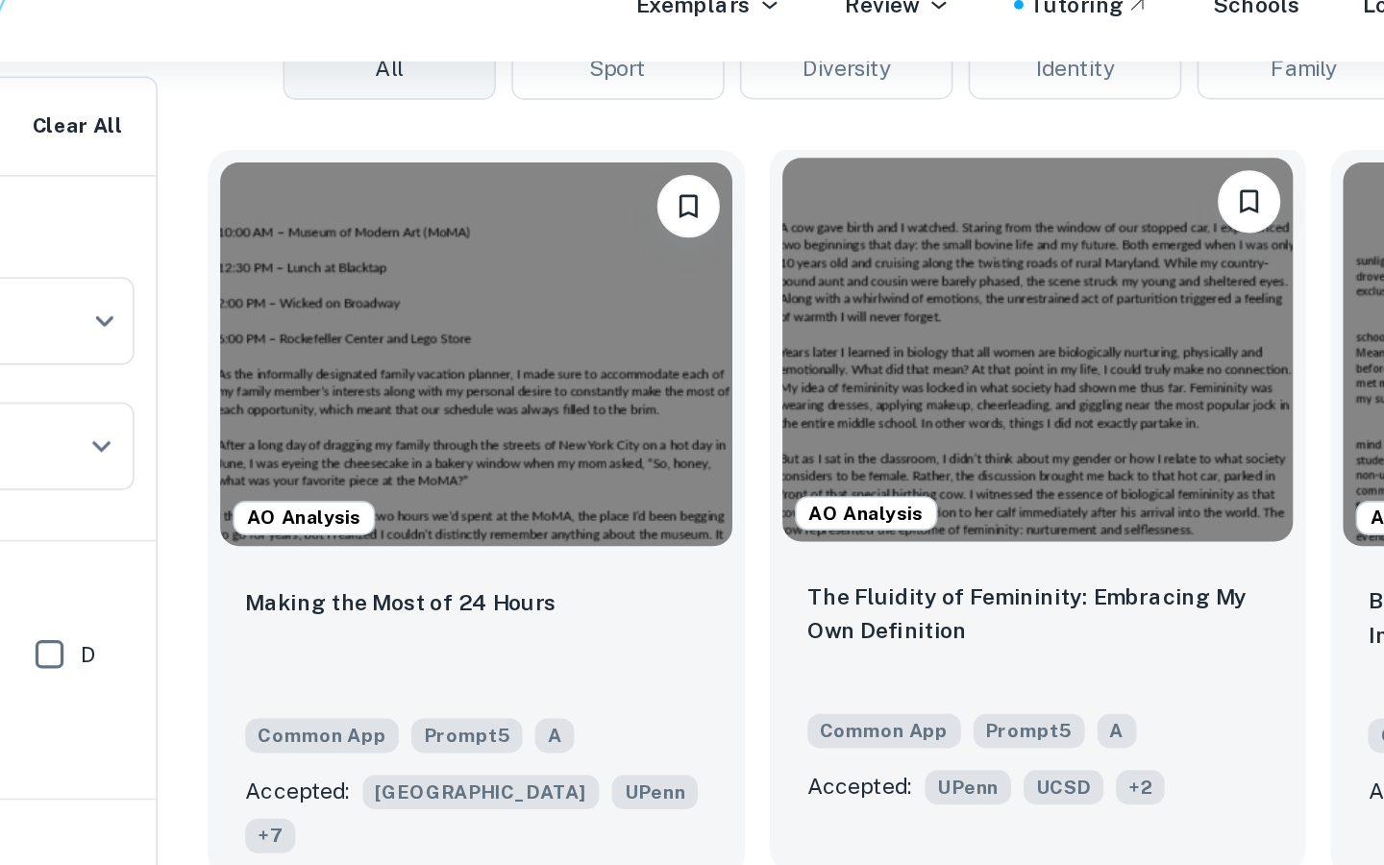
click at [754, 221] on img at bounding box center [852, 246] width 314 height 235
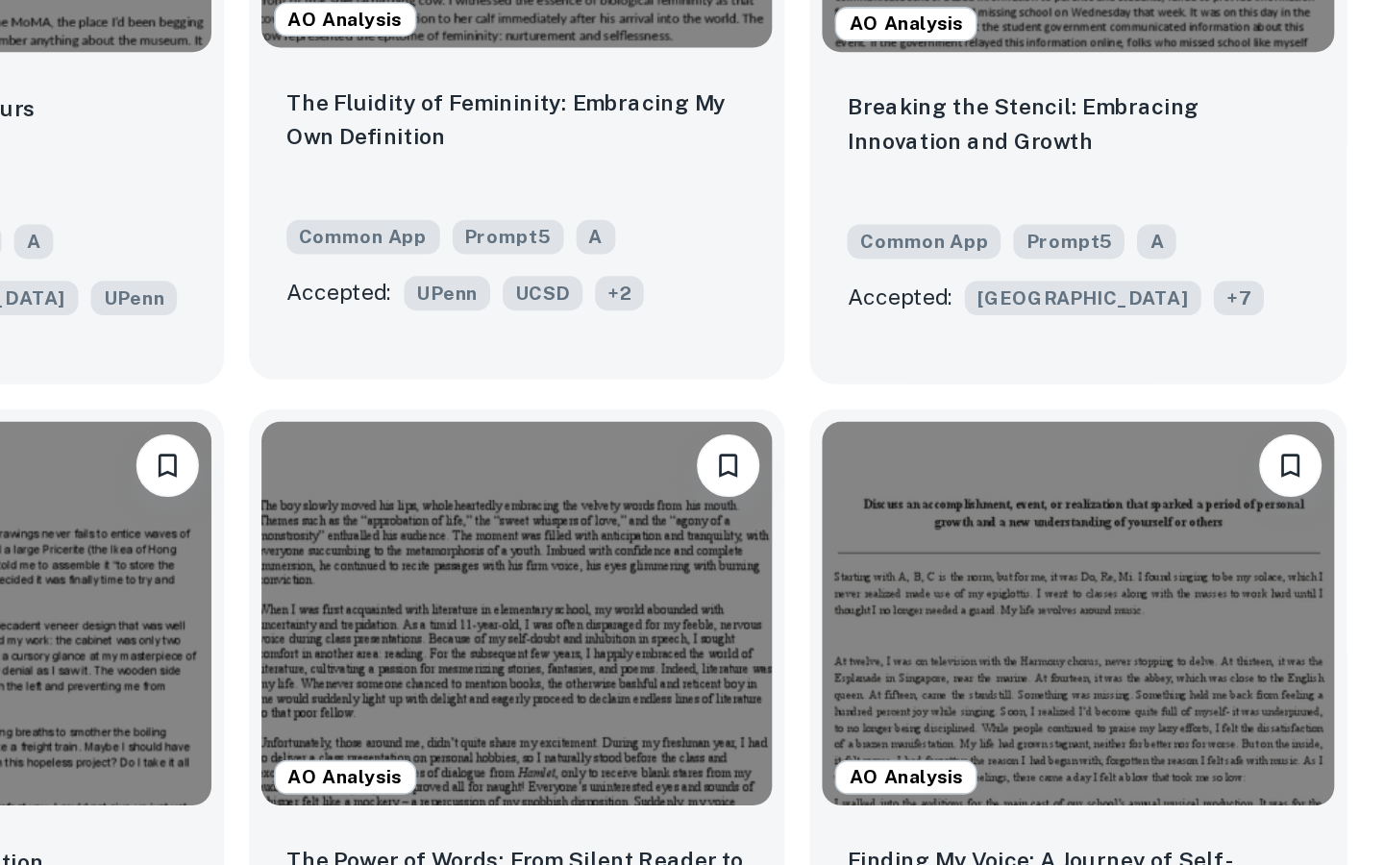
scroll to position [586, 0]
